Goal: Find specific page/section: Find specific page/section

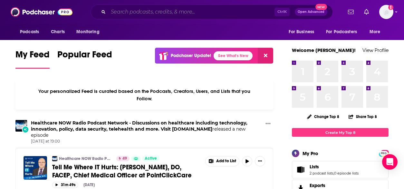
click at [150, 11] on input "Search podcasts, credits, & more..." at bounding box center [191, 12] width 166 height 10
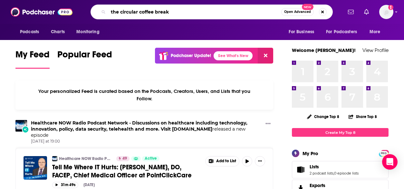
type input "the circular coffee break"
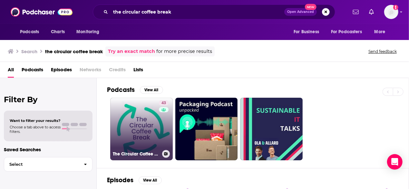
click at [132, 127] on link "43 The Circular Coffee Break" at bounding box center [141, 129] width 62 height 62
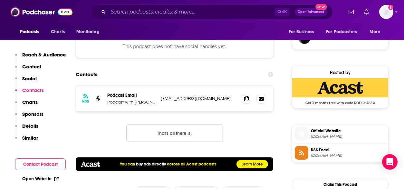
scroll to position [482, 0]
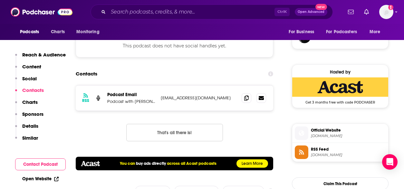
click at [129, 102] on p "Podcast with [PERSON_NAME]" at bounding box center [131, 101] width 48 height 5
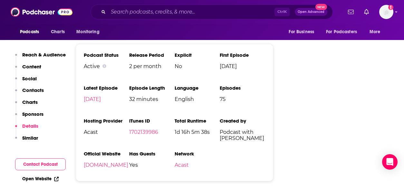
scroll to position [751, 0]
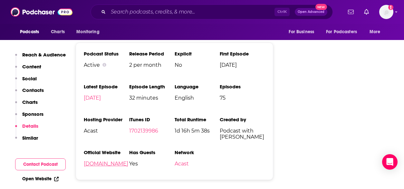
click at [103, 164] on link "[DOMAIN_NAME]" at bounding box center [106, 163] width 44 height 6
